Goal: Task Accomplishment & Management: Use online tool/utility

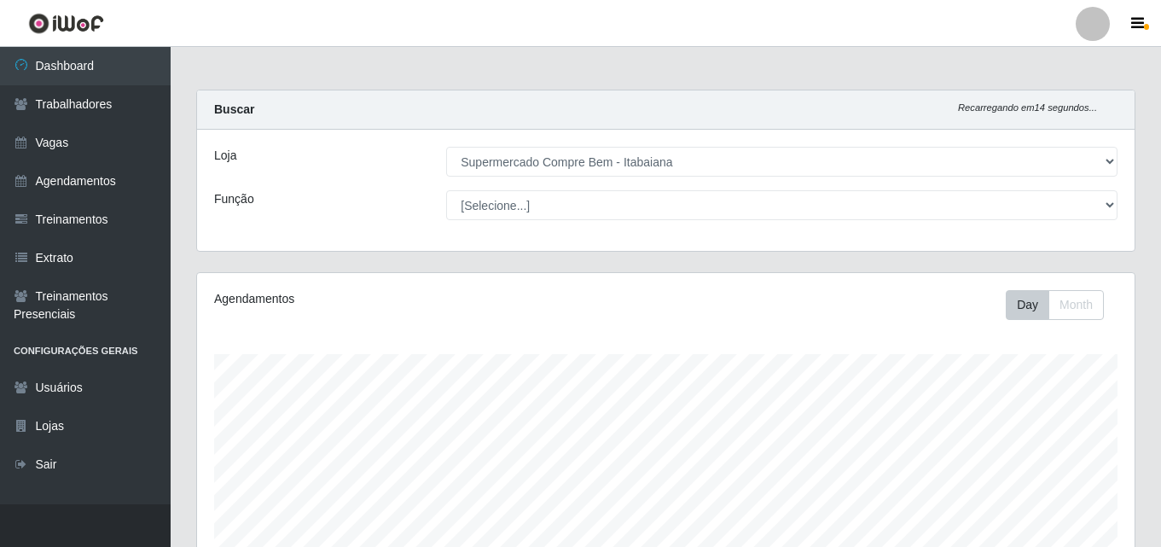
select select "264"
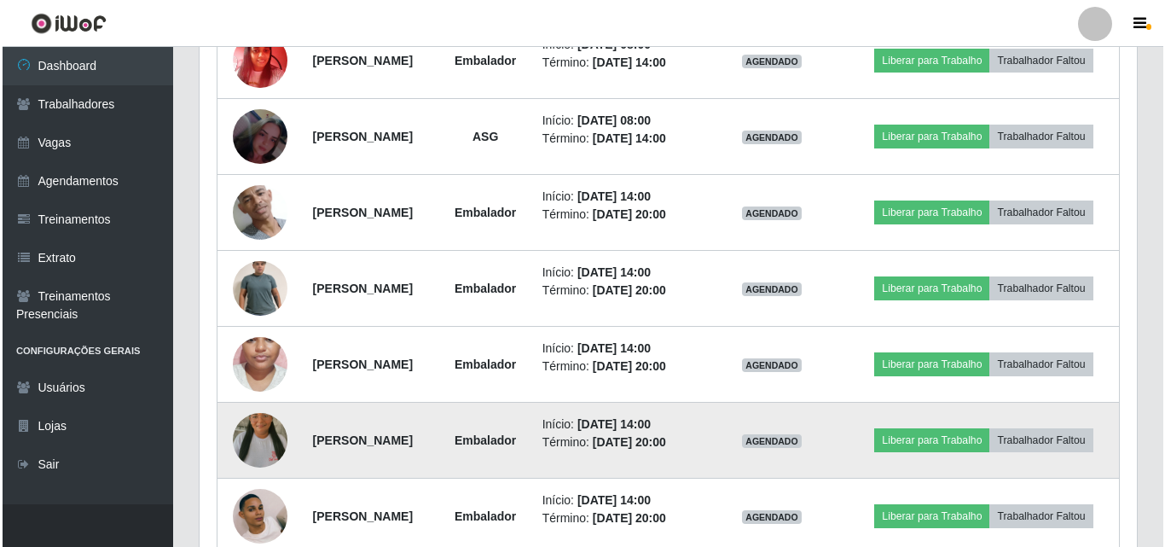
scroll to position [602, 0]
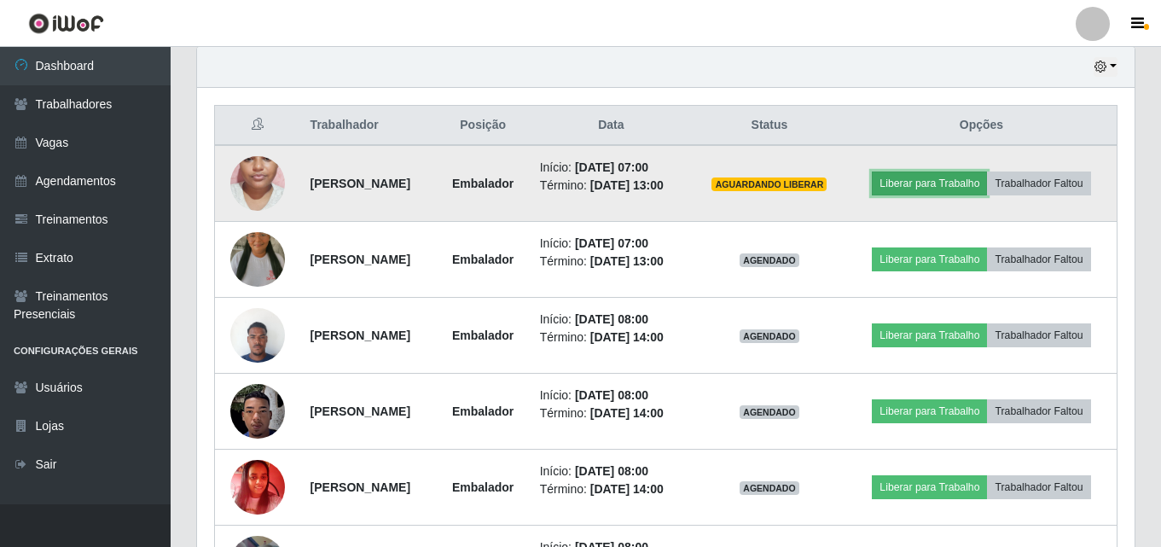
click at [987, 184] on button "Liberar para Trabalho" at bounding box center [929, 183] width 115 height 24
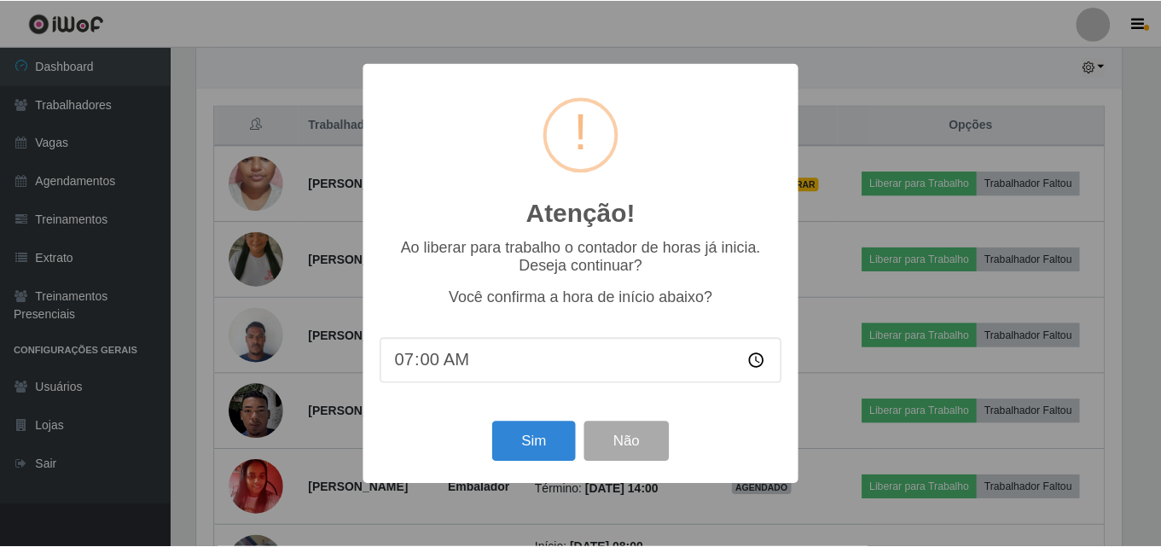
scroll to position [354, 929]
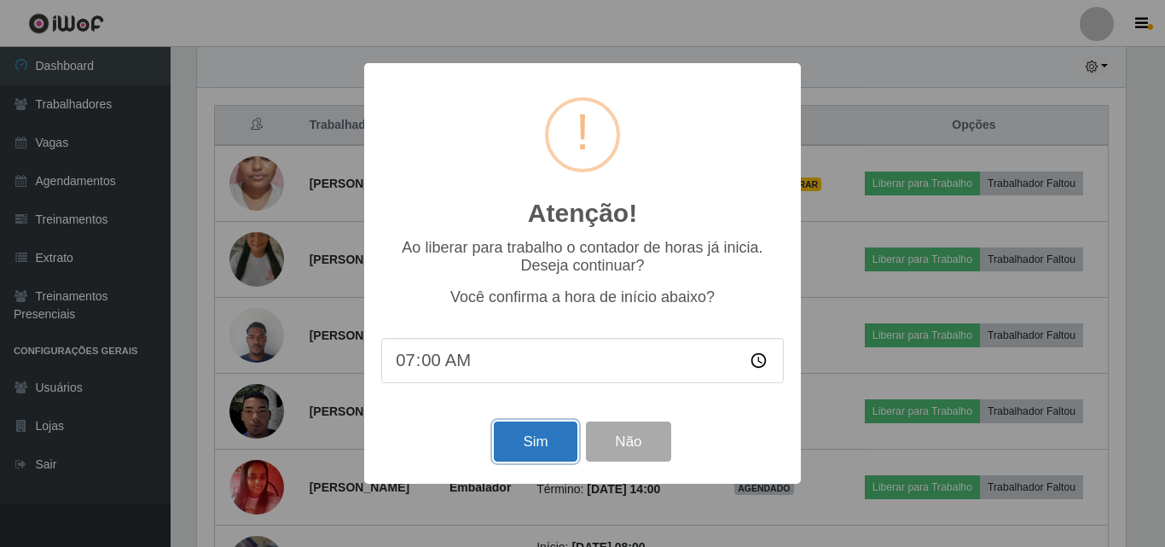
click at [569, 432] on button "Sim" at bounding box center [535, 441] width 83 height 40
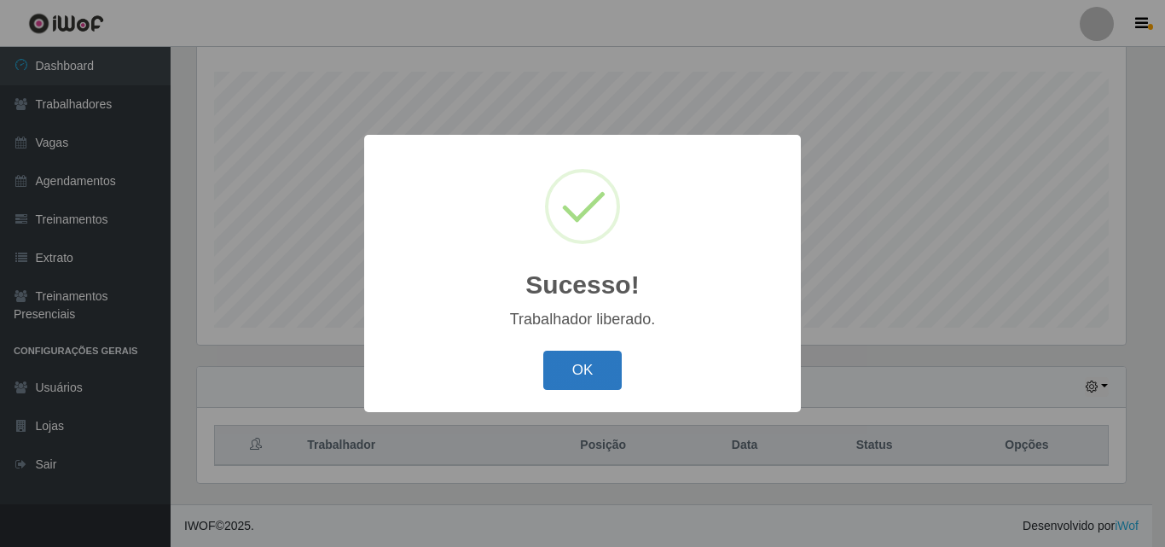
click at [574, 387] on button "OK" at bounding box center [582, 371] width 79 height 40
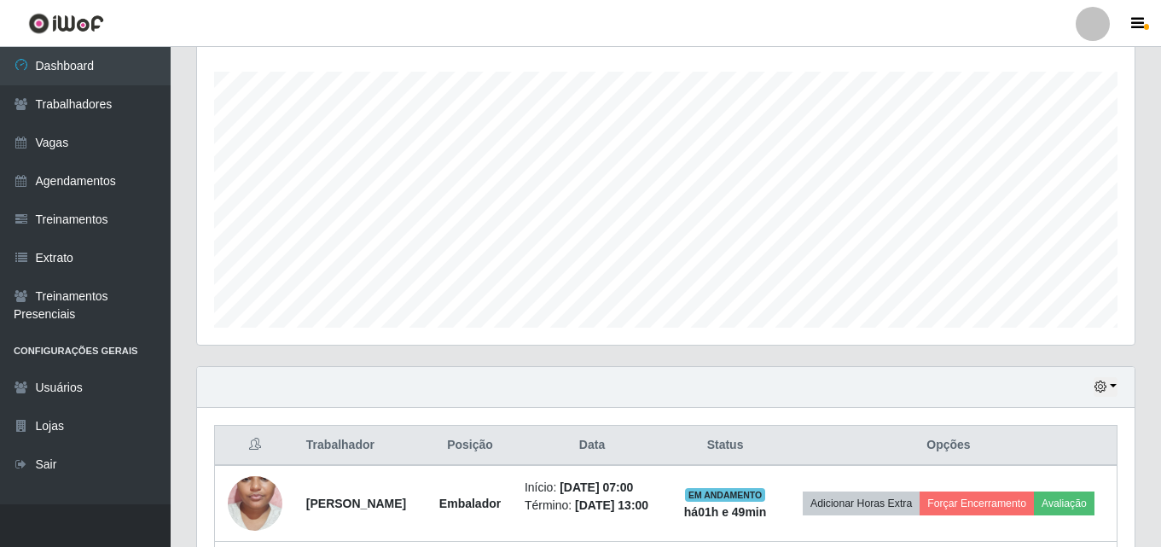
scroll to position [538, 0]
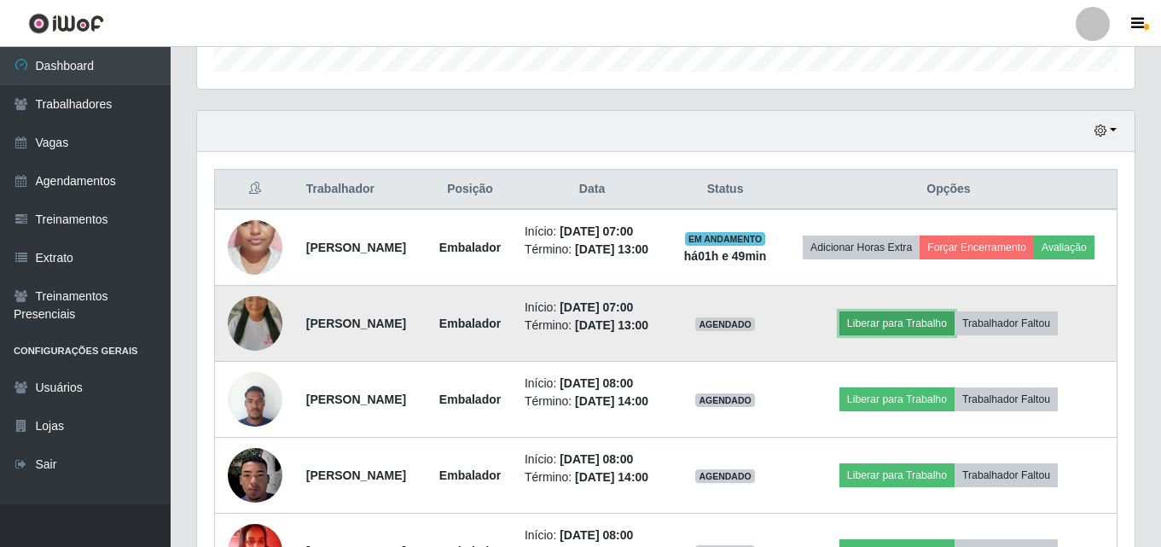
drag, startPoint x: 937, startPoint y: 367, endPoint x: 927, endPoint y: 368, distance: 9.5
click at [927, 335] on button "Liberar para Trabalho" at bounding box center [896, 323] width 115 height 24
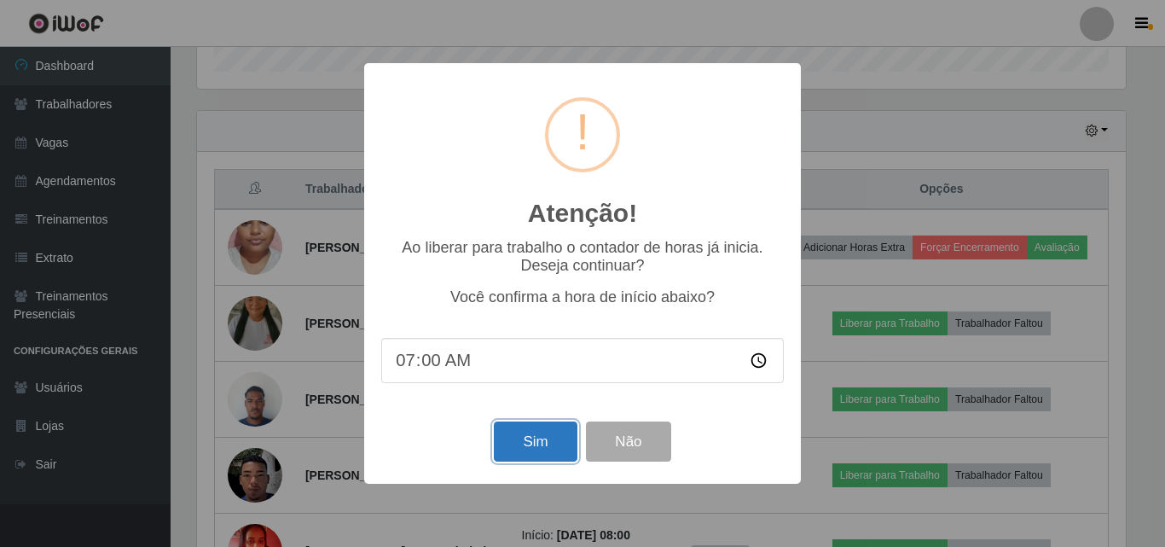
click at [525, 449] on button "Sim" at bounding box center [535, 441] width 83 height 40
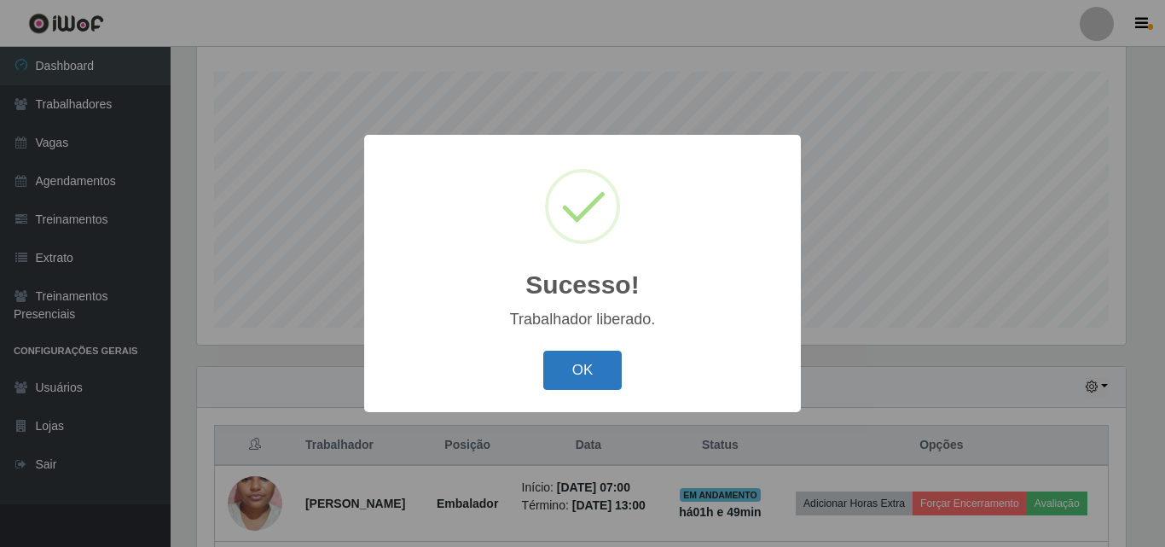
click at [588, 380] on button "OK" at bounding box center [582, 371] width 79 height 40
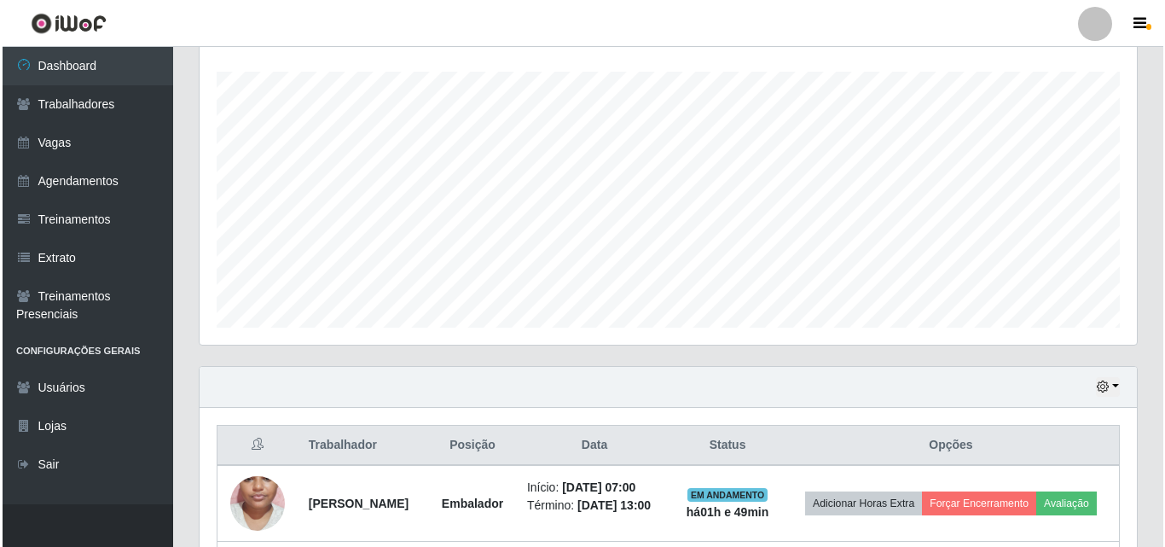
scroll to position [538, 0]
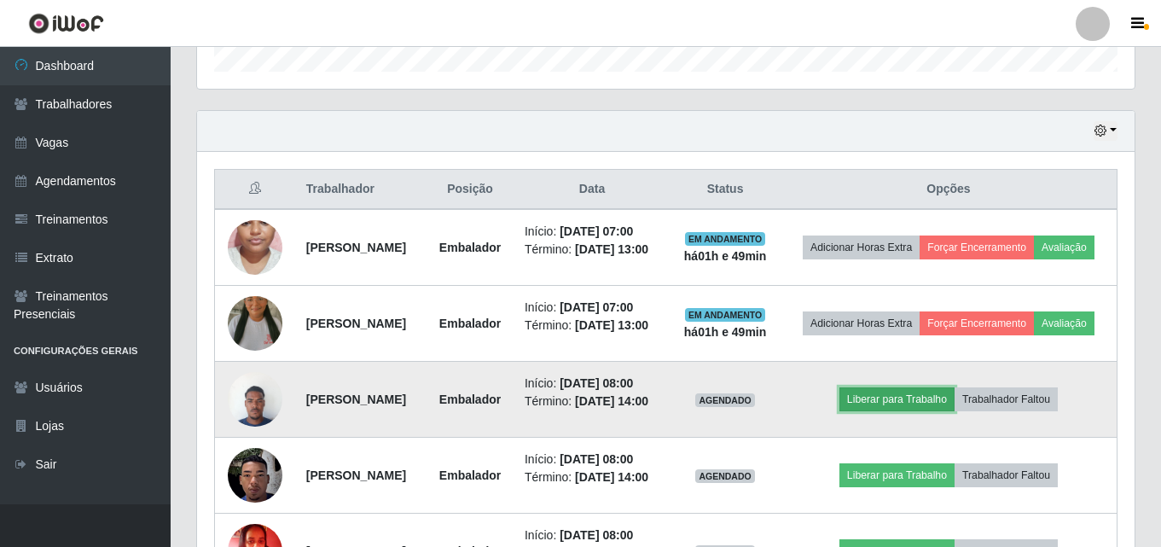
click at [918, 411] on button "Liberar para Trabalho" at bounding box center [896, 399] width 115 height 24
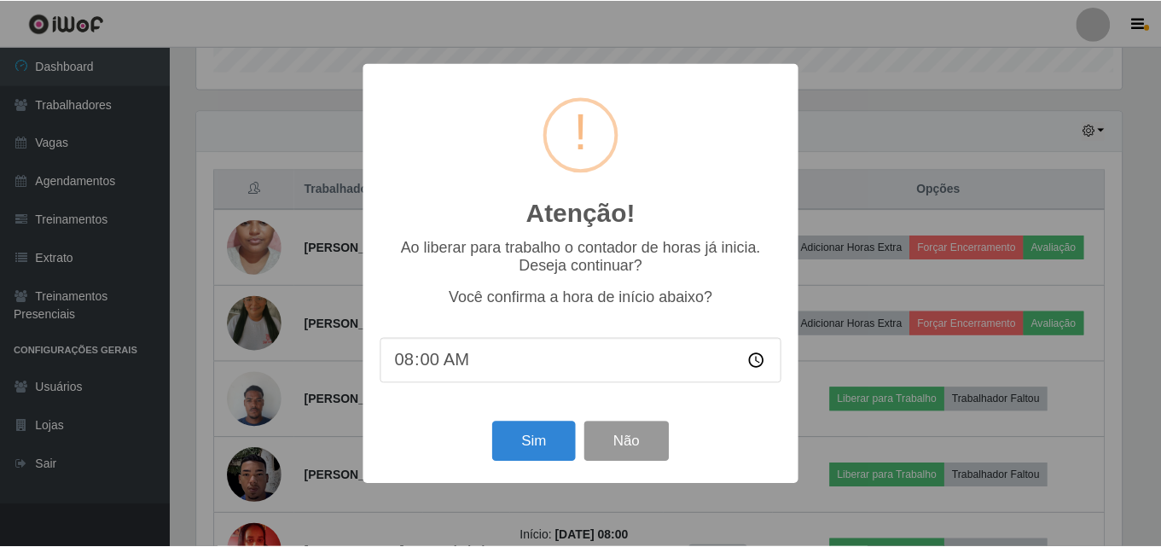
scroll to position [354, 929]
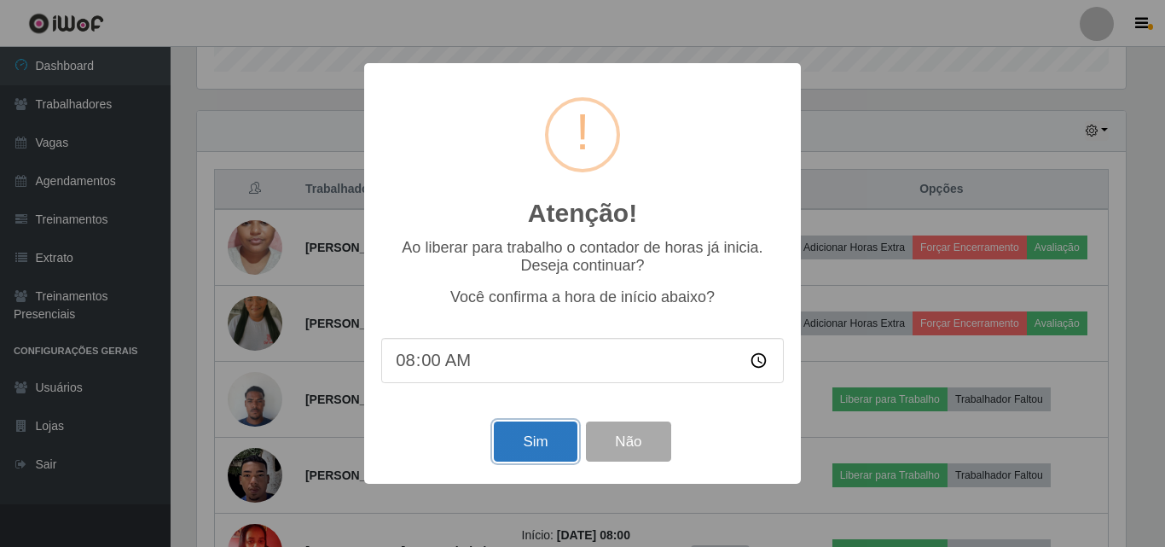
click at [530, 444] on button "Sim" at bounding box center [535, 441] width 83 height 40
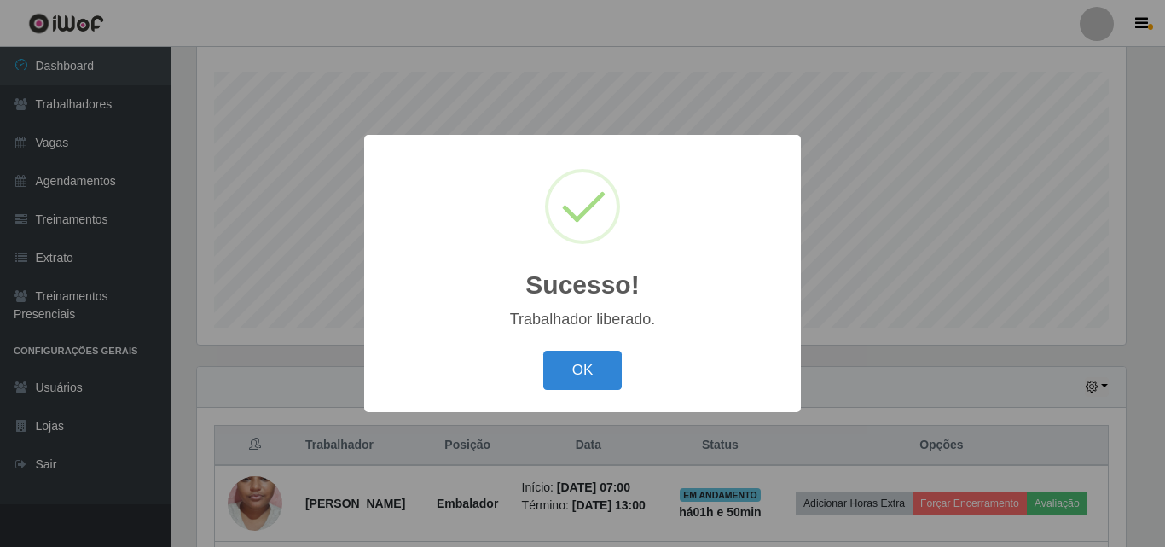
click at [565, 346] on div "OK Cancel" at bounding box center [582, 369] width 403 height 49
click at [579, 359] on button "OK" at bounding box center [582, 371] width 79 height 40
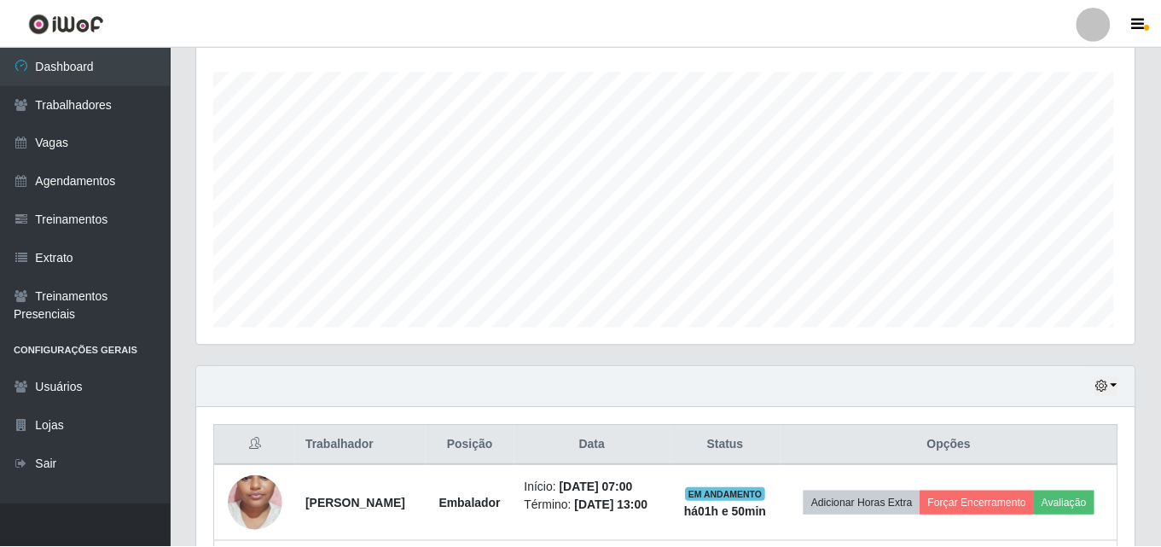
scroll to position [0, 0]
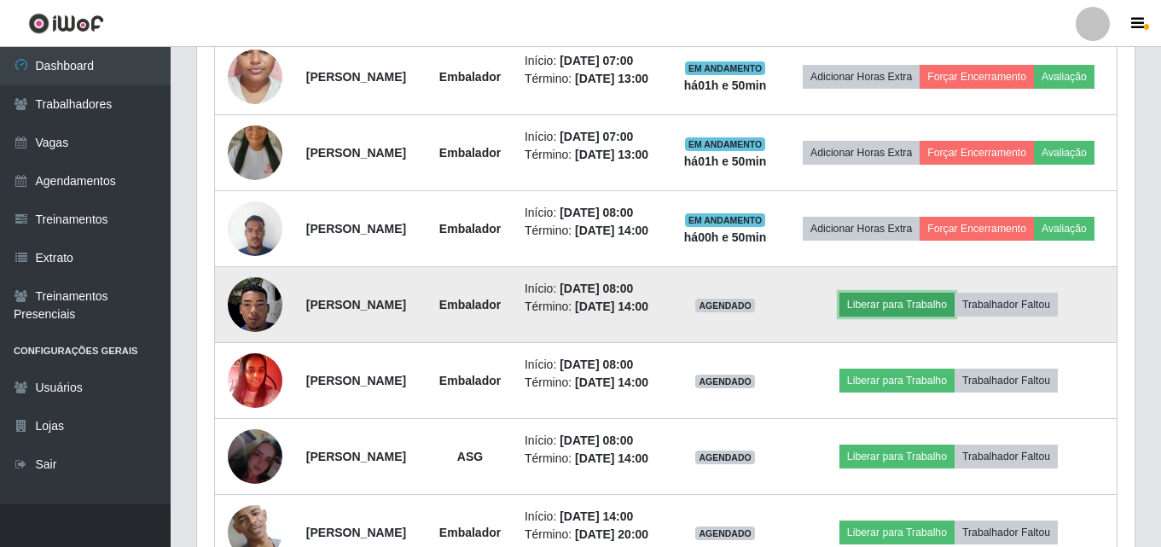
click at [917, 316] on button "Liberar para Trabalho" at bounding box center [896, 305] width 115 height 24
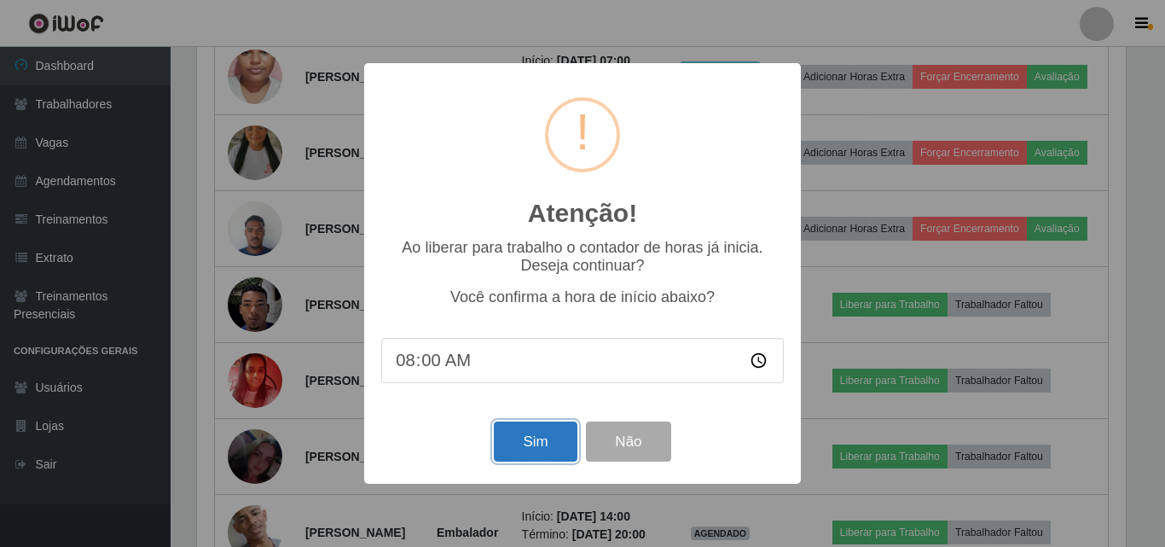
click at [551, 436] on button "Sim" at bounding box center [535, 441] width 83 height 40
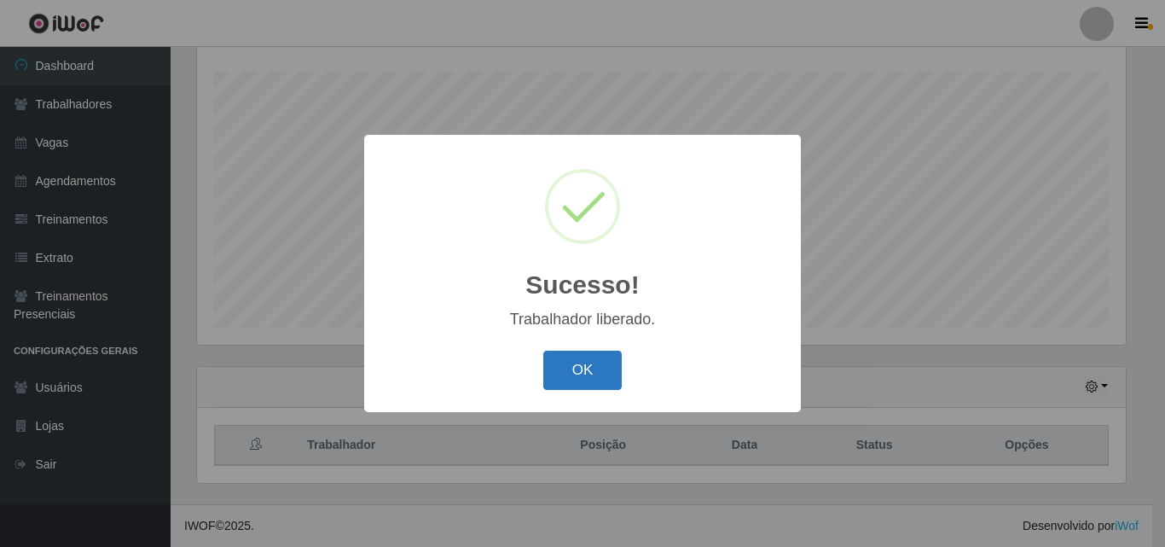
click at [558, 384] on button "OK" at bounding box center [582, 371] width 79 height 40
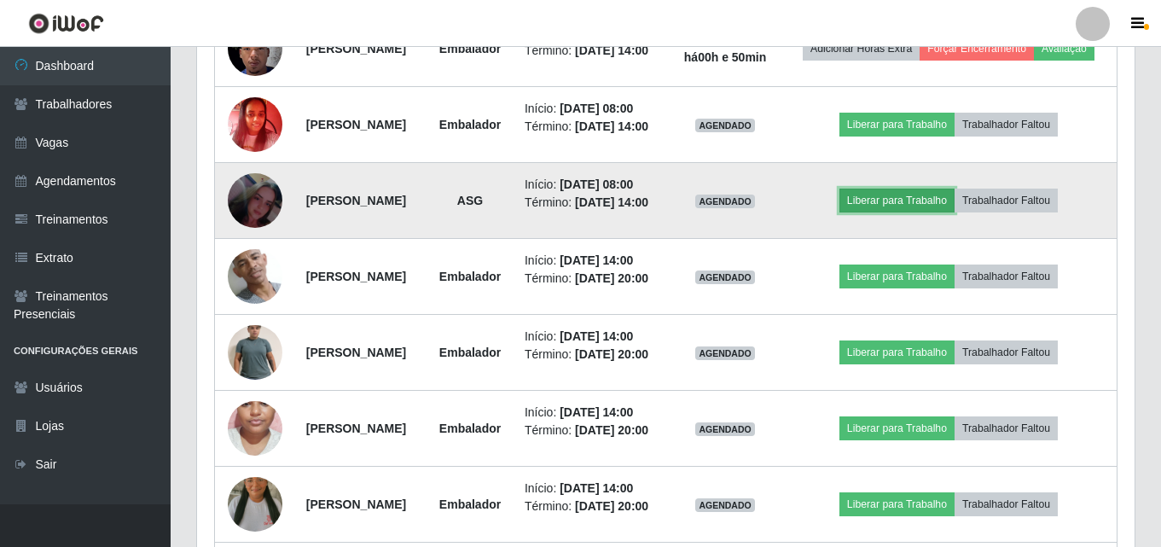
click at [921, 212] on button "Liberar para Trabalho" at bounding box center [896, 200] width 115 height 24
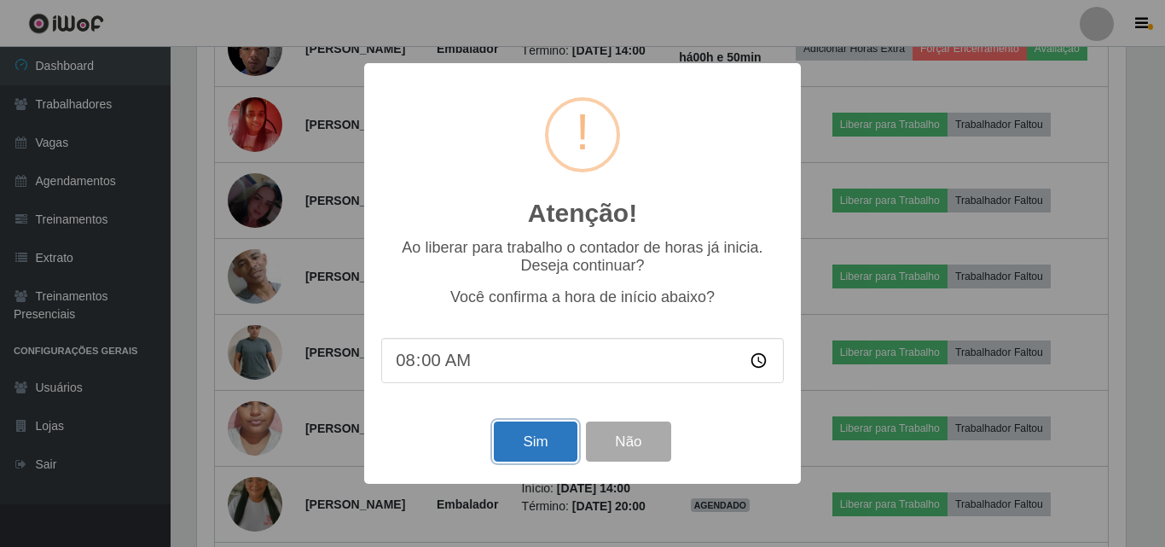
click at [546, 443] on button "Sim" at bounding box center [535, 441] width 83 height 40
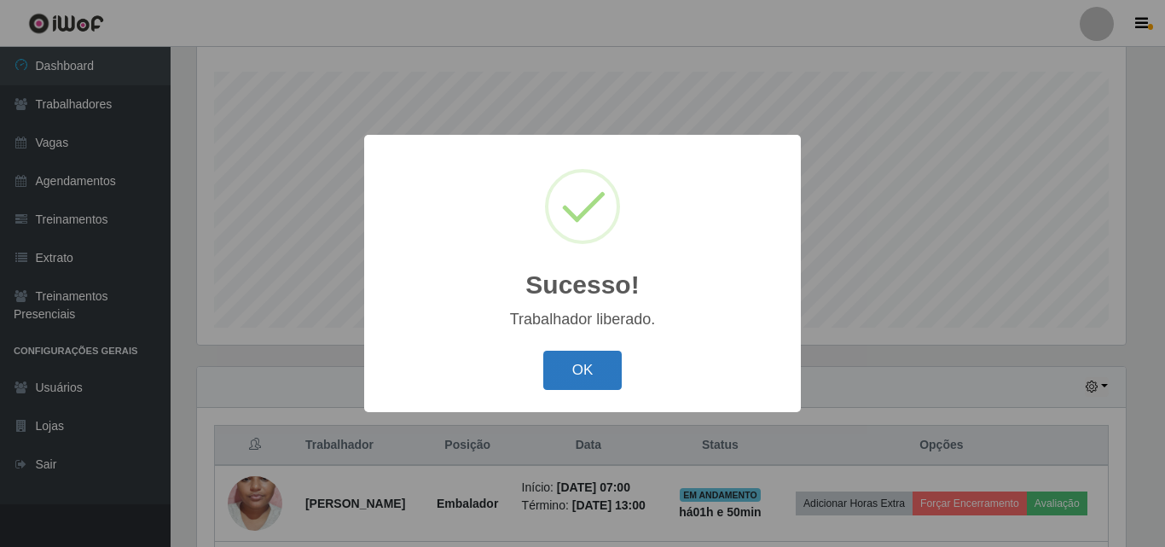
drag, startPoint x: 562, startPoint y: 399, endPoint x: 575, endPoint y: 365, distance: 36.4
click at [565, 391] on div "Sucesso! × Trabalhador liberado. OK Cancel" at bounding box center [582, 273] width 437 height 276
click at [575, 365] on button "OK" at bounding box center [582, 371] width 79 height 40
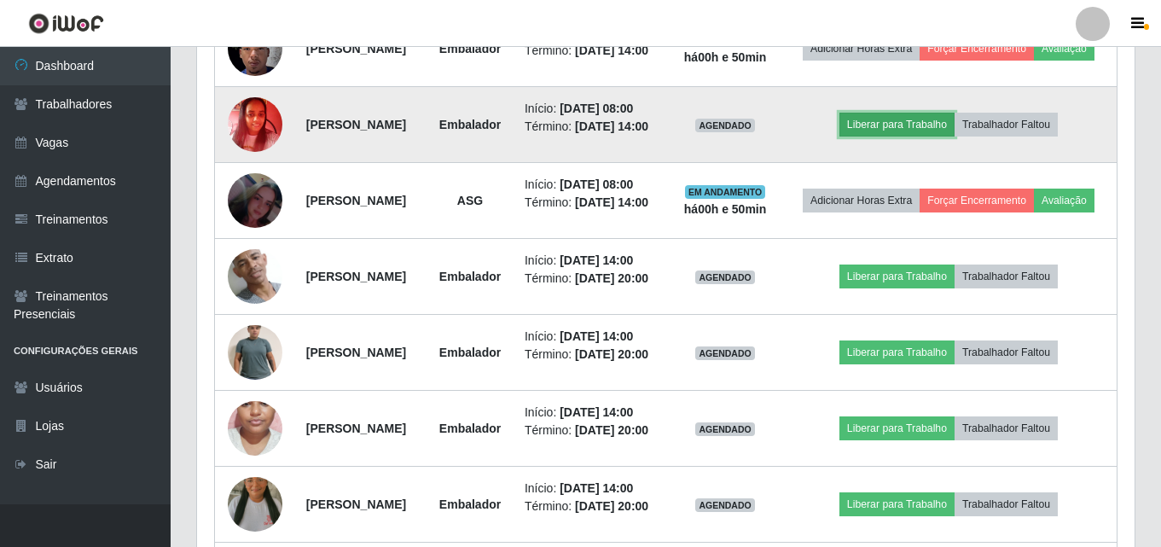
click at [908, 136] on button "Liberar para Trabalho" at bounding box center [896, 125] width 115 height 24
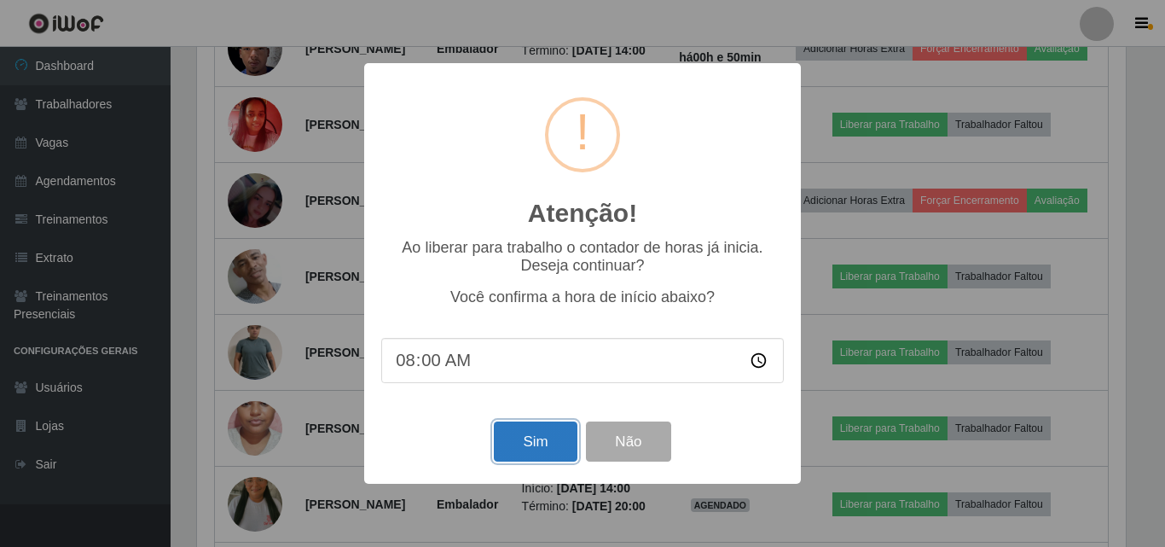
click at [549, 439] on button "Sim" at bounding box center [535, 441] width 83 height 40
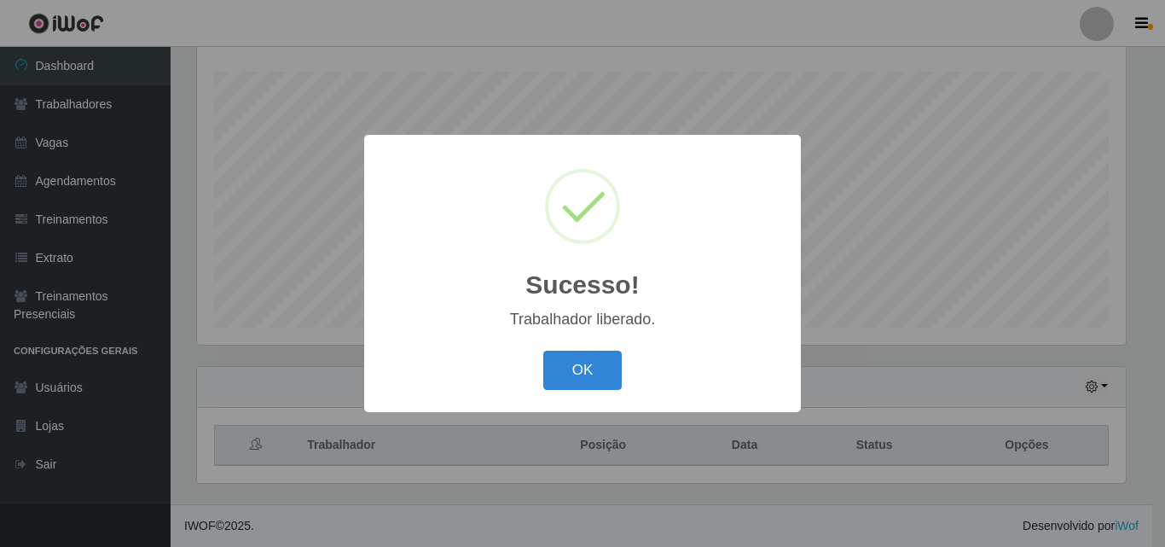
click at [607, 350] on div "OK Cancel" at bounding box center [582, 369] width 403 height 49
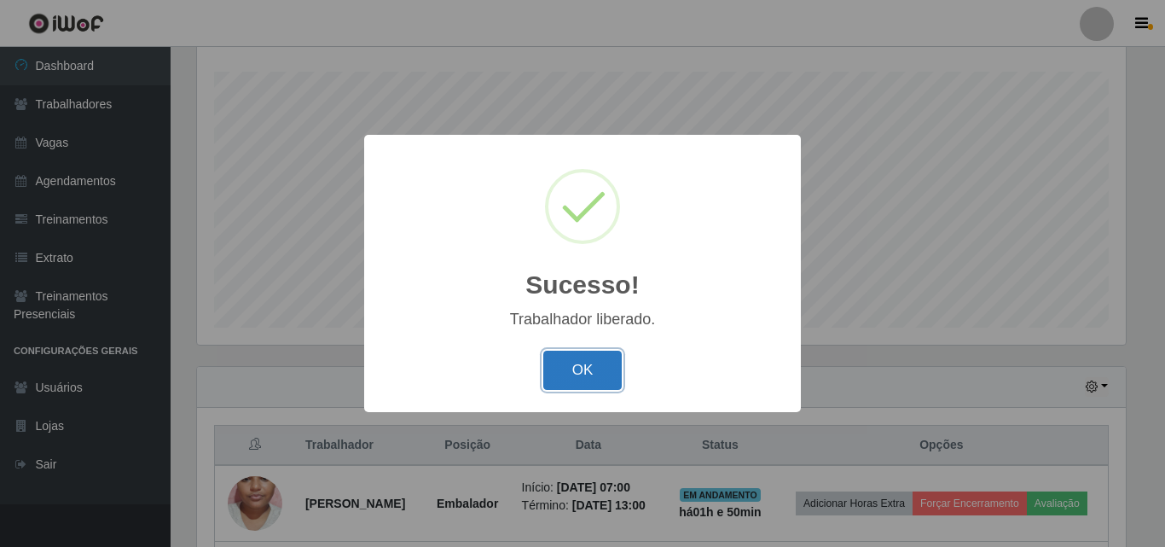
click at [597, 360] on button "OK" at bounding box center [582, 371] width 79 height 40
